Goal: Task Accomplishment & Management: Manage account settings

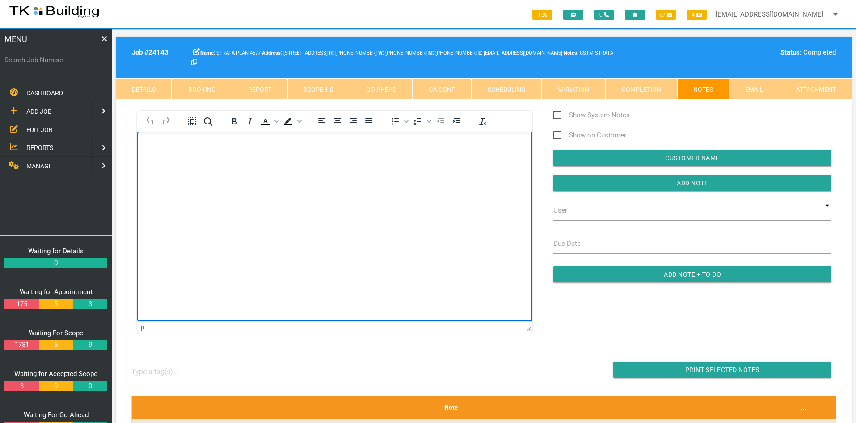
click at [48, 128] on span "EDIT JOB" at bounding box center [39, 129] width 26 height 7
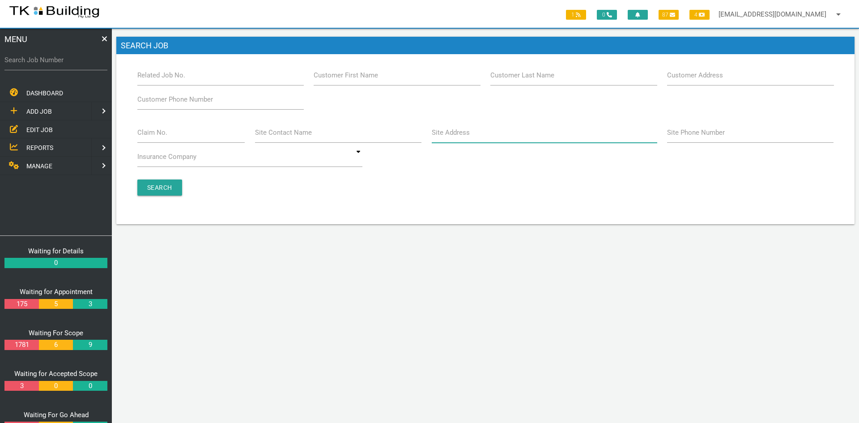
click at [481, 134] on input "Site Address" at bounding box center [544, 132] width 225 height 21
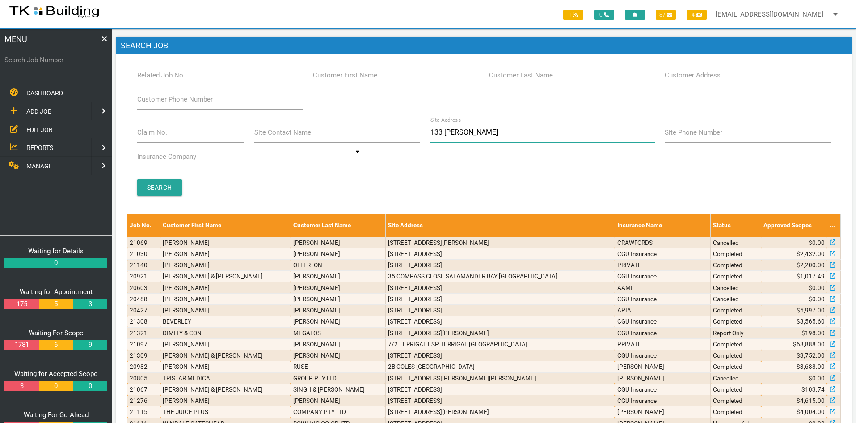
type input "133 [PERSON_NAME]"
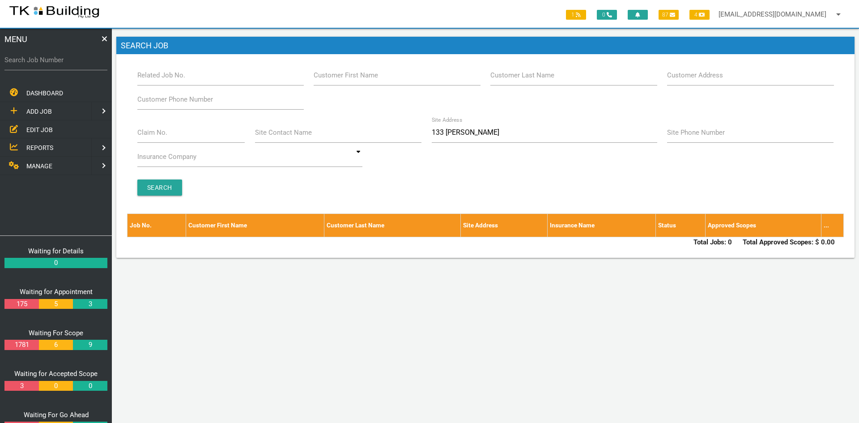
click at [507, 157] on div "Claim No. Site Contact Name Site Address 133 [PERSON_NAME] Site Phone Number In…" at bounding box center [485, 146] width 707 height 48
click at [466, 134] on input "133 [PERSON_NAME]" at bounding box center [544, 132] width 225 height 21
drag, startPoint x: 474, startPoint y: 134, endPoint x: 431, endPoint y: 135, distance: 43.4
click at [431, 135] on div "Site Address 133 [PERSON_NAME]" at bounding box center [543, 134] width 235 height 24
click at [194, 78] on input "Related Job No." at bounding box center [220, 75] width 166 height 21
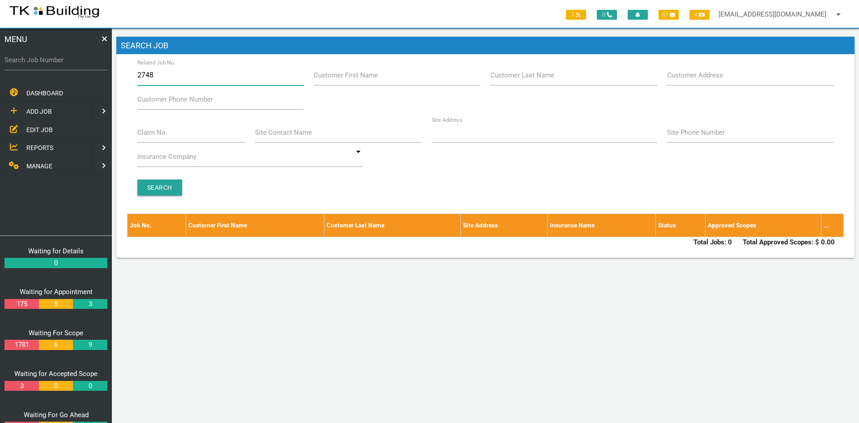
type input "27484"
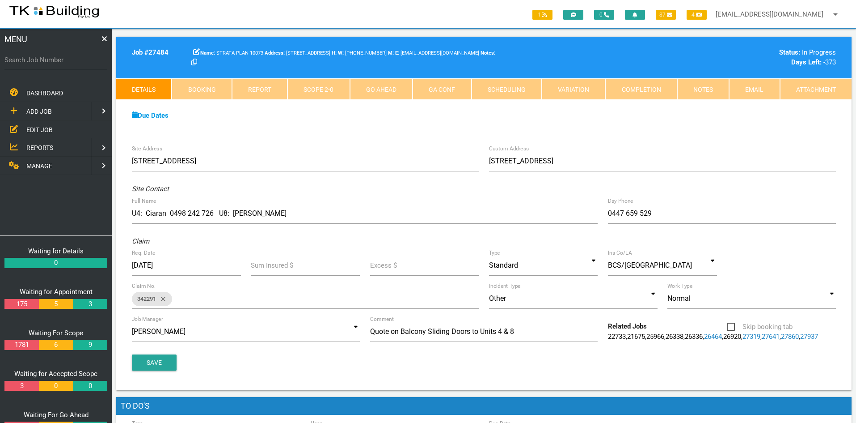
click at [335, 143] on div "Site Address [STREET_ADDRESS] Custom Address [STREET_ADDRESS][GEOGRAPHIC_DATA] …" at bounding box center [484, 265] width 736 height 250
click at [34, 128] on span "EDIT JOB" at bounding box center [39, 129] width 26 height 7
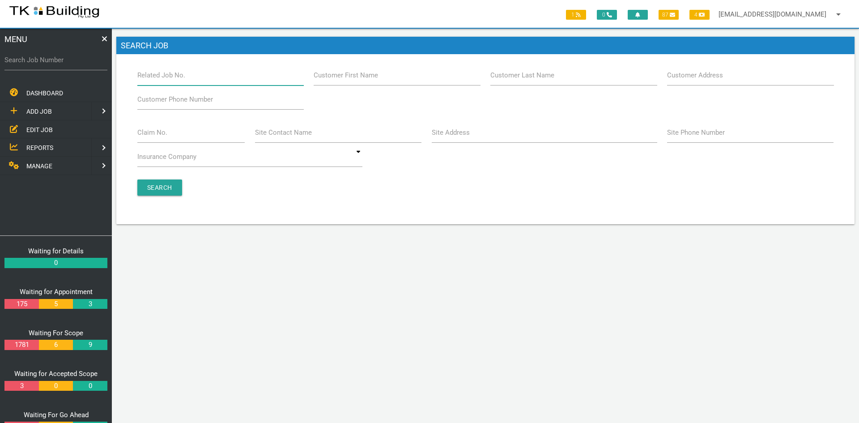
click at [207, 79] on input "Related Job No." at bounding box center [220, 75] width 166 height 21
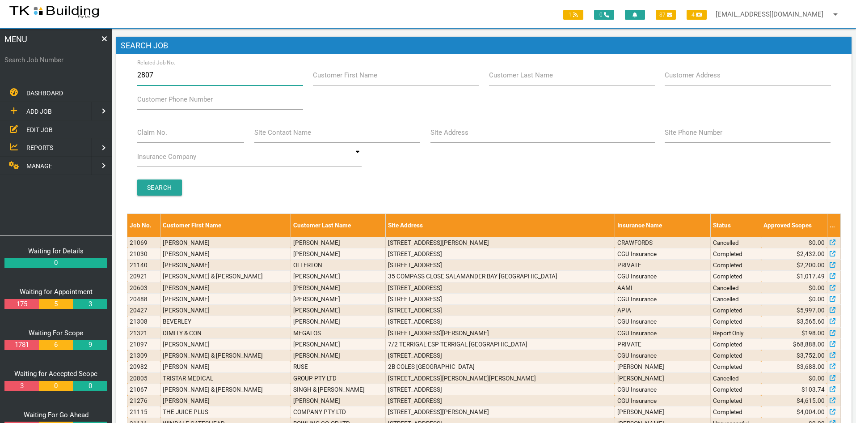
type input "28072"
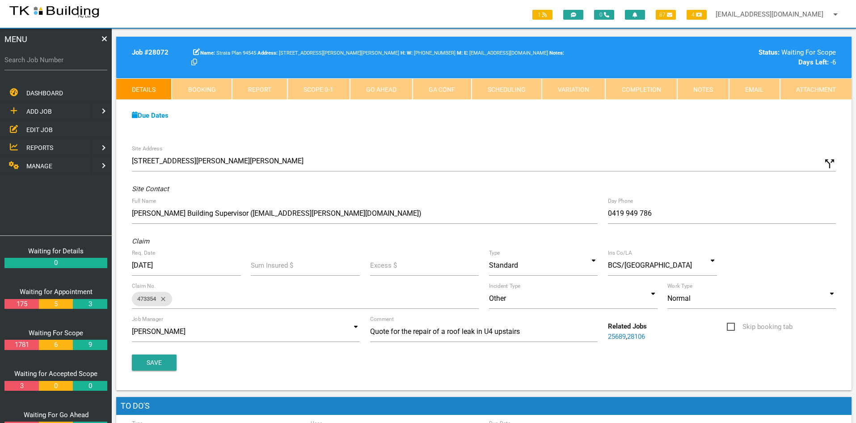
click at [437, 132] on div "Due Dates Waiting for Appointment From [DATE] To [DATE] Waiting For Scope From …" at bounding box center [484, 120] width 736 height 41
click at [692, 87] on link "Notes" at bounding box center [703, 88] width 52 height 21
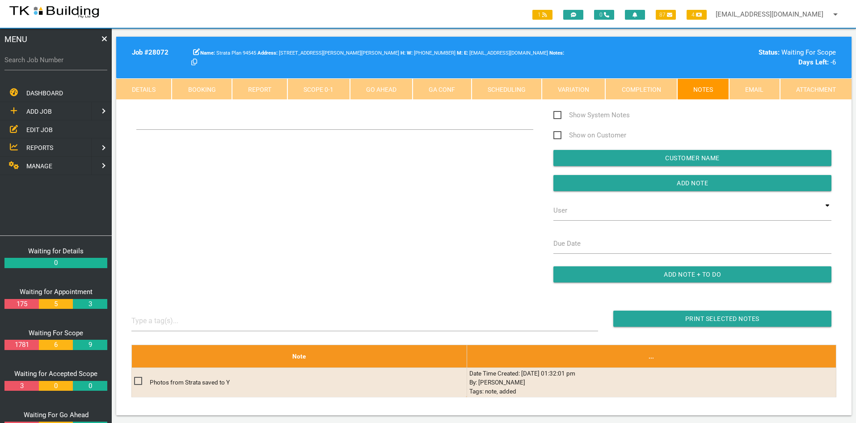
click at [375, 249] on div "Show System Notes Show on Customer Customer Name Add Note User TKB JobTracking …" at bounding box center [484, 201] width 715 height 182
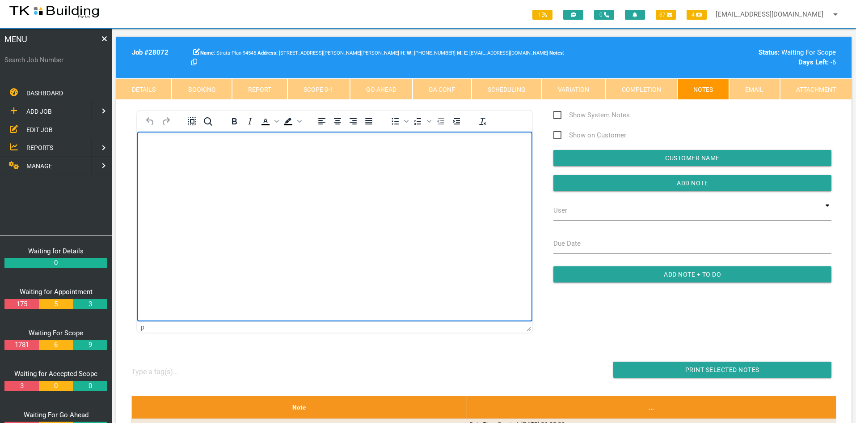
click at [315, 172] on html at bounding box center [334, 151] width 395 height 41
drag, startPoint x: 315, startPoint y: 232, endPoint x: 292, endPoint y: 228, distance: 23.6
click at [292, 172] on html at bounding box center [334, 151] width 395 height 41
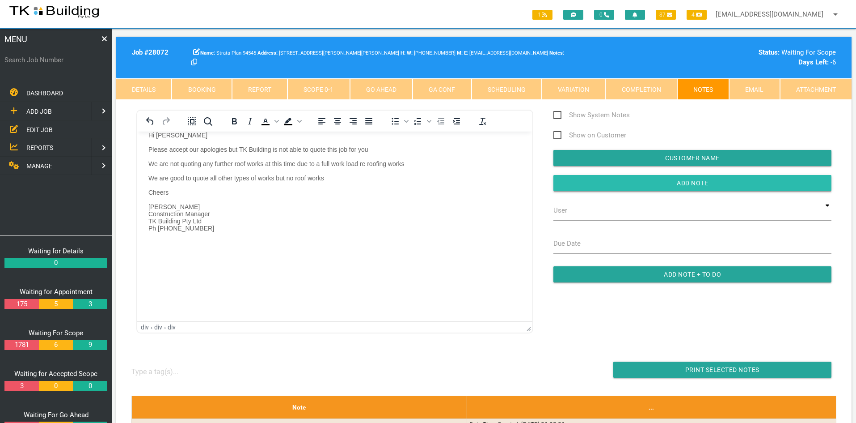
click at [686, 182] on input "button" at bounding box center [693, 183] width 278 height 16
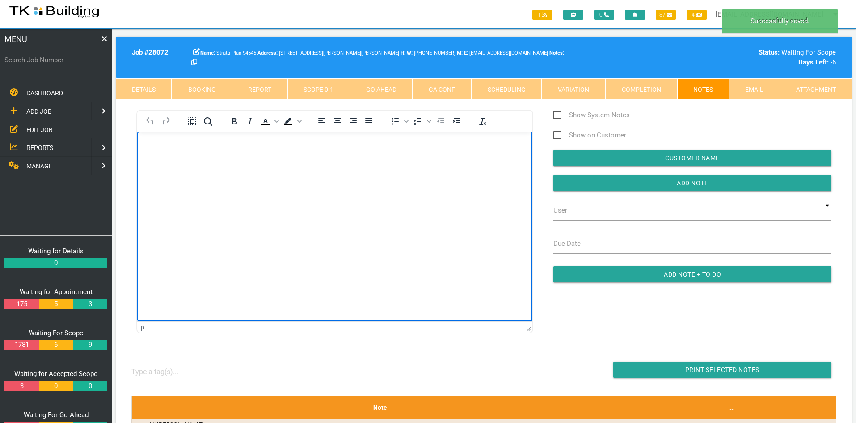
click at [395, 172] on html at bounding box center [334, 151] width 395 height 41
click at [335, 172] on html at bounding box center [334, 151] width 395 height 41
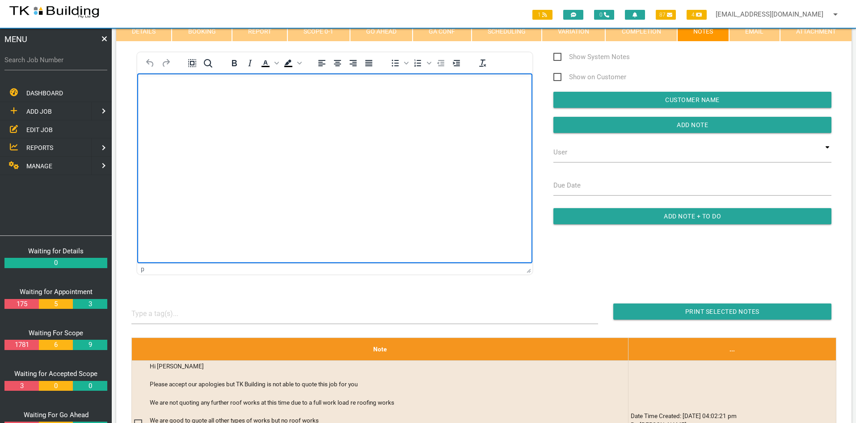
scroll to position [45, 0]
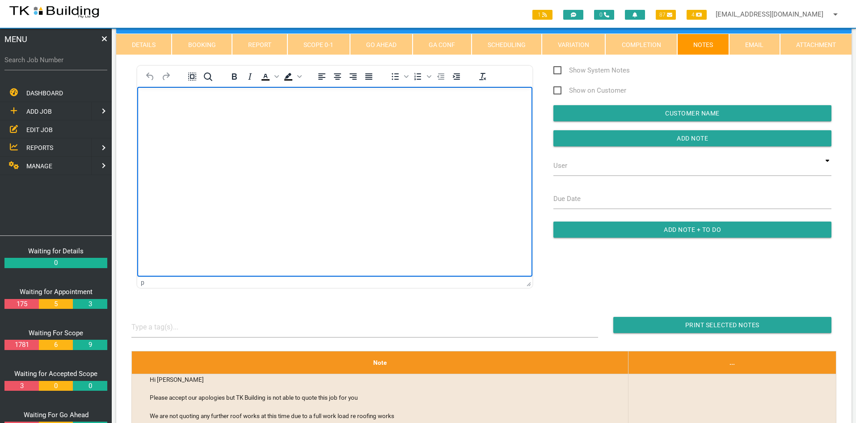
click at [316, 127] on html at bounding box center [334, 107] width 395 height 41
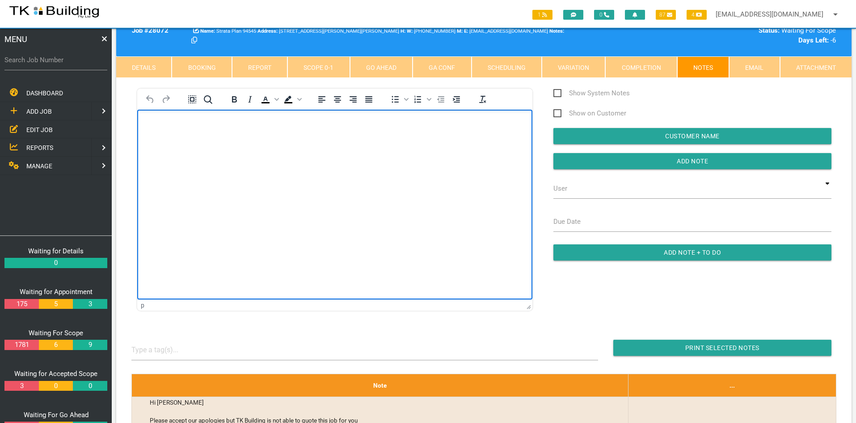
scroll to position [0, 0]
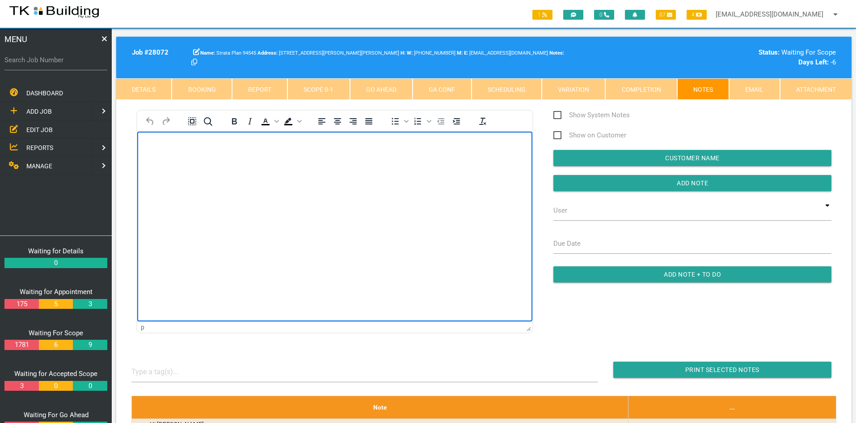
click at [310, 172] on html at bounding box center [334, 151] width 395 height 41
click at [297, 172] on html at bounding box center [334, 151] width 395 height 41
click at [294, 172] on html at bounding box center [334, 151] width 395 height 41
click at [273, 172] on html at bounding box center [334, 151] width 395 height 41
